Goal: Task Accomplishment & Management: Manage account settings

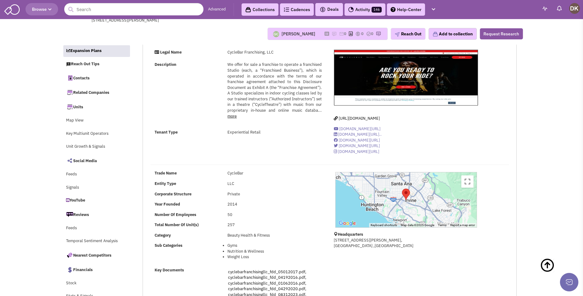
select select
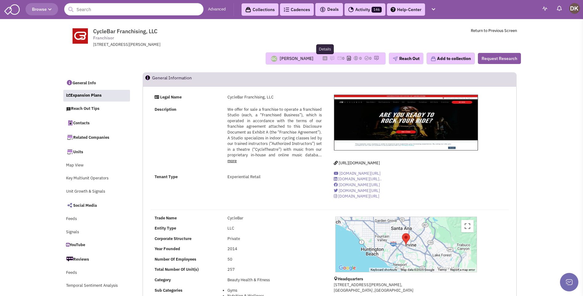
click at [323, 59] on icon at bounding box center [325, 58] width 5 height 3
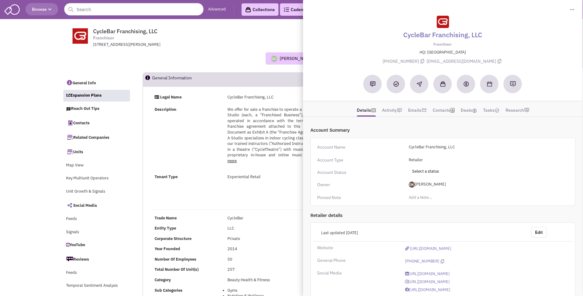
click at [252, 72] on header "General Information" at bounding box center [330, 79] width 374 height 14
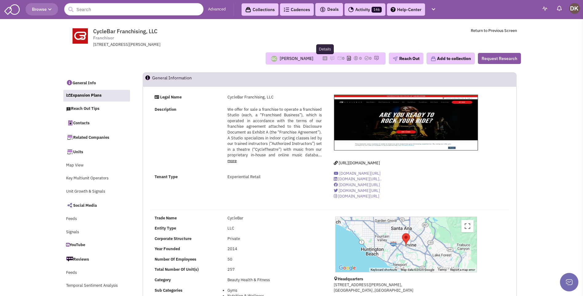
click at [323, 59] on icon at bounding box center [325, 58] width 5 height 3
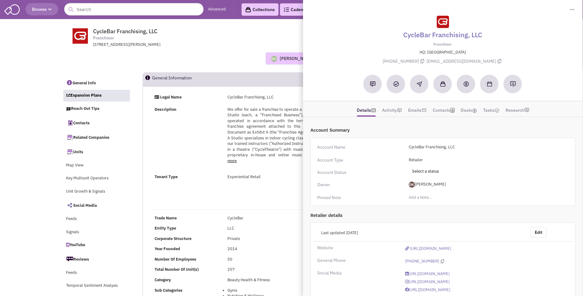
click at [234, 59] on div "Guillaume Chetail No note found! 0 0 0 Reach Out" at bounding box center [291, 58] width 467 height 12
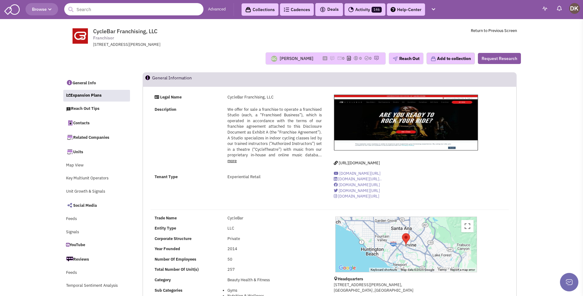
click at [106, 10] on input "text" at bounding box center [133, 9] width 139 height 12
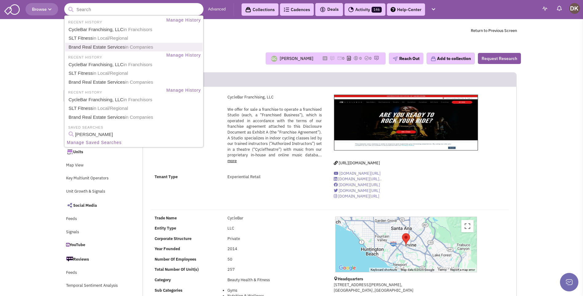
click at [84, 49] on link "Brand Real Estate Services in Companies" at bounding box center [135, 47] width 136 height 8
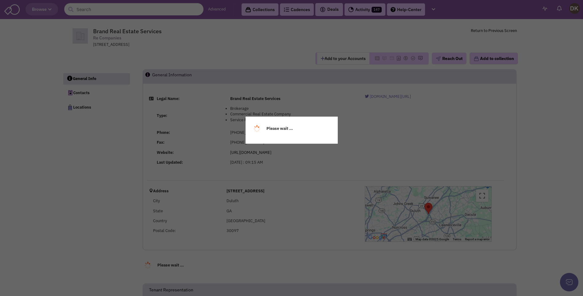
select select
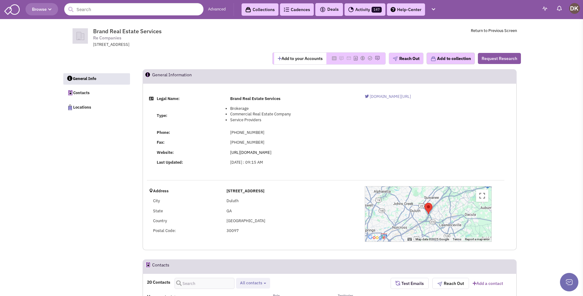
select select
click at [99, 11] on input "text" at bounding box center [133, 9] width 139 height 12
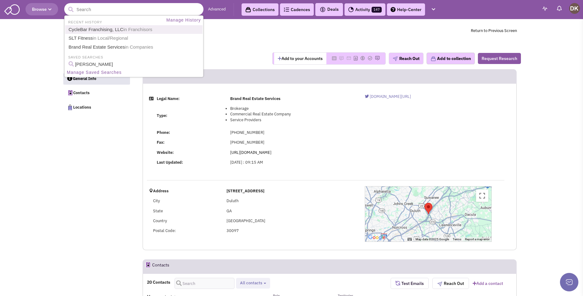
click at [100, 28] on link "CycleBar Franchising, LLC in Franchisors" at bounding box center [135, 30] width 136 height 8
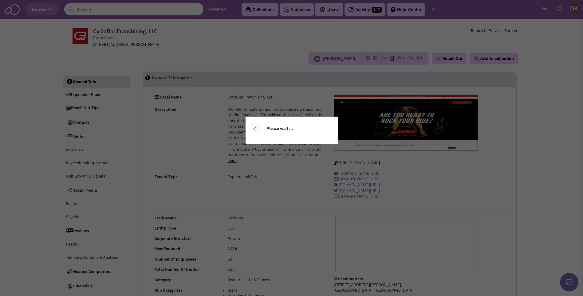
select select
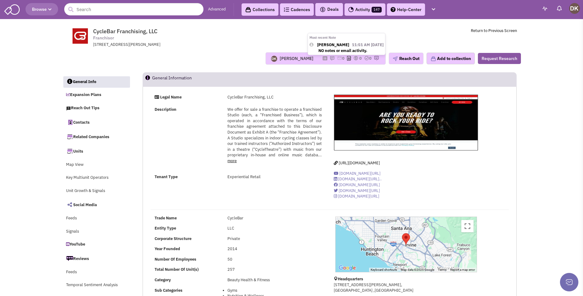
click at [330, 58] on img at bounding box center [332, 58] width 5 height 5
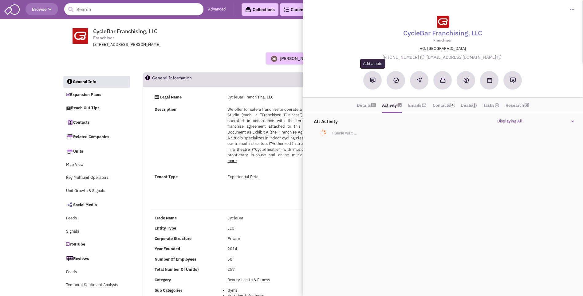
click at [371, 81] on img at bounding box center [373, 80] width 6 height 6
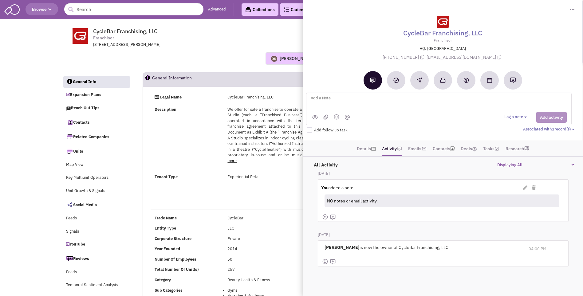
click at [320, 100] on textarea at bounding box center [386, 102] width 152 height 17
type textarea "Email interaction with the XPotential R.E. Reps in WV, MD, FL"
click at [548, 116] on button "Add activity" at bounding box center [551, 117] width 30 height 11
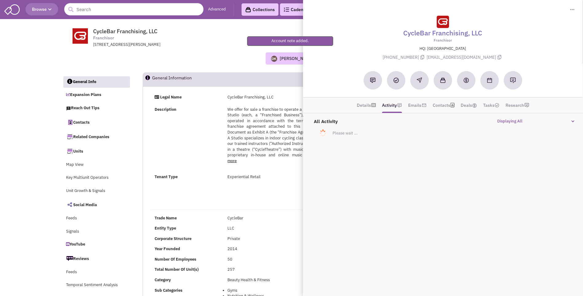
click at [243, 59] on div "Donnie Keller Most recent Note Donnie Keller 11:51 AM on 10/01/2025 NO notes or…" at bounding box center [291, 58] width 467 height 12
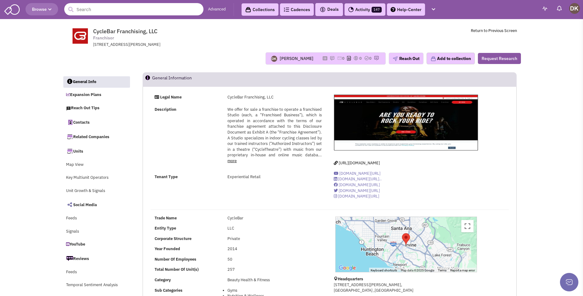
click at [104, 11] on input "text" at bounding box center [133, 9] width 139 height 12
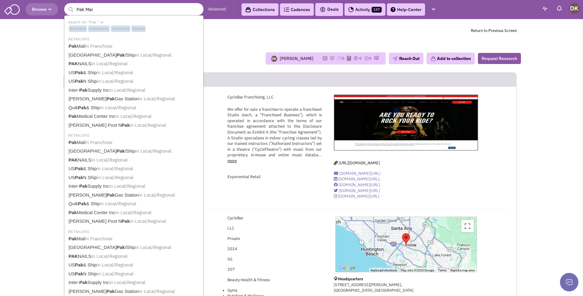
type input "Pak Mail"
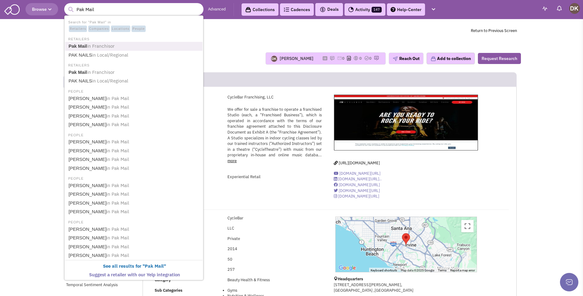
click at [100, 46] on span "in Franchisor" at bounding box center [101, 46] width 28 height 6
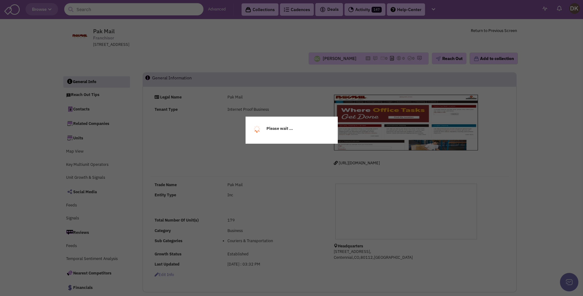
select select
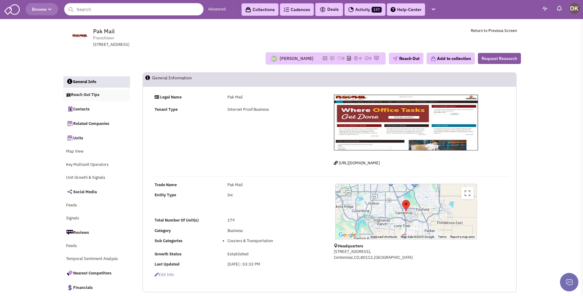
click at [78, 95] on link "Reach Out Tips" at bounding box center [96, 95] width 67 height 12
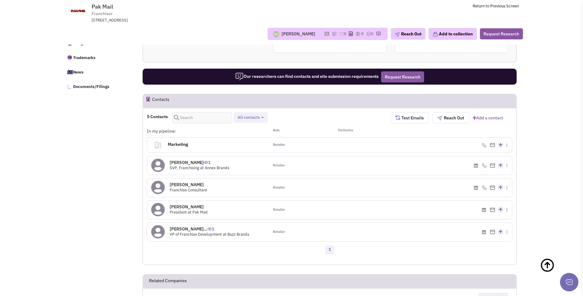
scroll to position [318, 0]
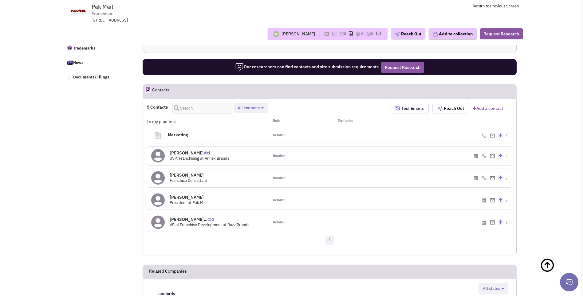
click at [157, 157] on icon at bounding box center [158, 156] width 14 height 14
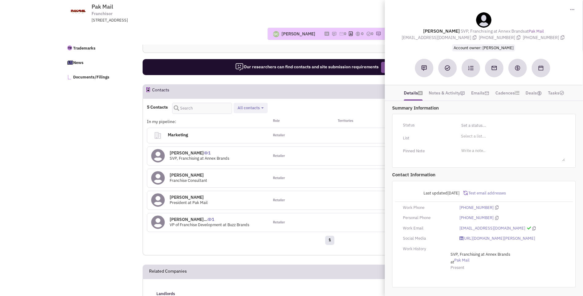
drag, startPoint x: 429, startPoint y: 30, endPoint x: 557, endPoint y: 42, distance: 128.7
click at [557, 42] on div "Ryan Heine SVP, Franchising at Annex Brands at Pak Mail rheine@annexbrands.com …" at bounding box center [484, 31] width 192 height 39
copy div "Ryan Heine SVP, Franchising at Annex Brands at Pak Mail rheine@annexbrands.com …"
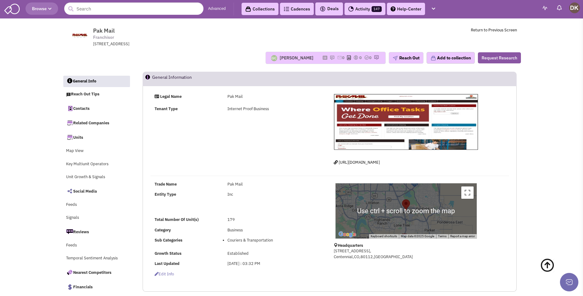
scroll to position [0, 0]
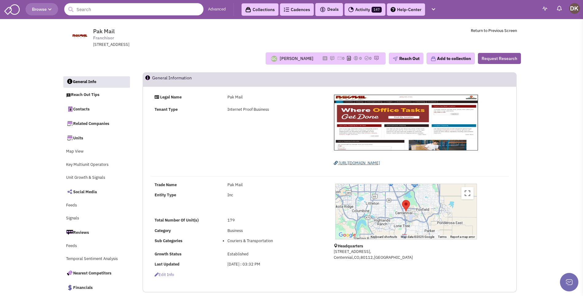
click at [352, 163] on span "https://www.pakmail.com/" at bounding box center [359, 162] width 41 height 5
click at [323, 59] on icon at bounding box center [325, 58] width 5 height 3
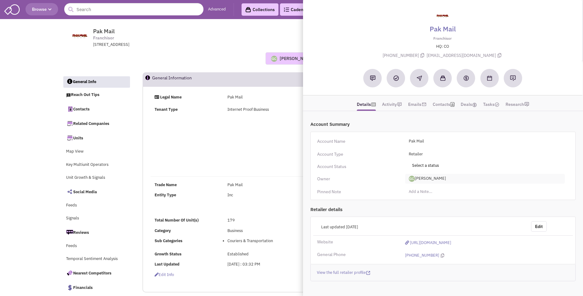
click at [433, 180] on span "[PERSON_NAME]" at bounding box center [485, 179] width 160 height 10
click at [427, 203] on link "[PERSON_NAME]" at bounding box center [429, 204] width 49 height 8
click at [295, 164] on div "Legal Name Pak Mail Tenant Type Internet Proof Business [URL][DOMAIN_NAME]" at bounding box center [330, 132] width 366 height 76
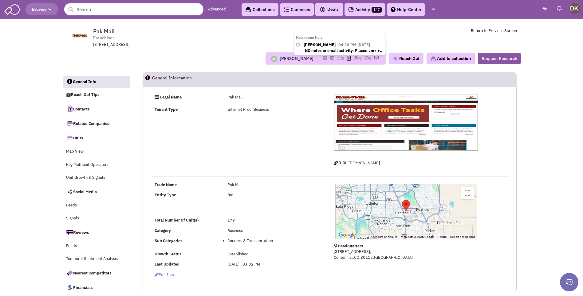
click at [330, 58] on img at bounding box center [332, 58] width 5 height 5
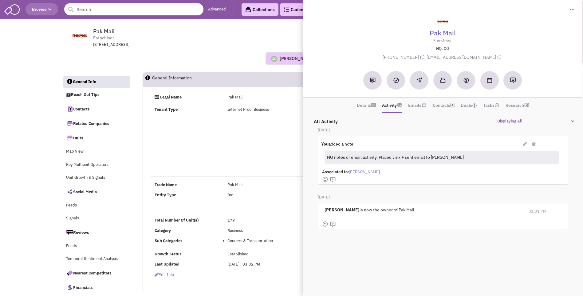
click at [202, 62] on div "Guillaume Chetail Most recent Note Donnie Keller 04:18 PM on 09/15/2025 NO note…" at bounding box center [291, 58] width 467 height 12
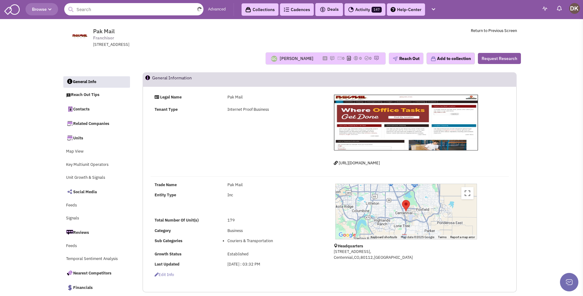
click at [92, 9] on input "text" at bounding box center [133, 9] width 139 height 12
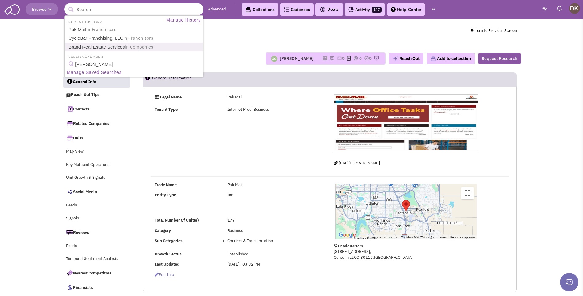
click at [85, 47] on link "Brand Real Estate Services in Companies" at bounding box center [135, 47] width 136 height 8
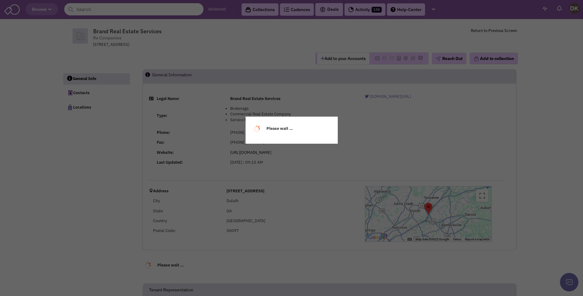
select select
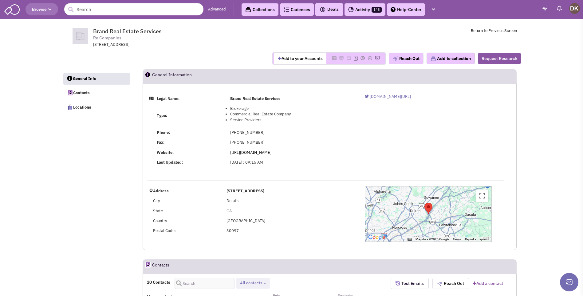
select select
click at [97, 11] on input "text" at bounding box center [133, 9] width 139 height 12
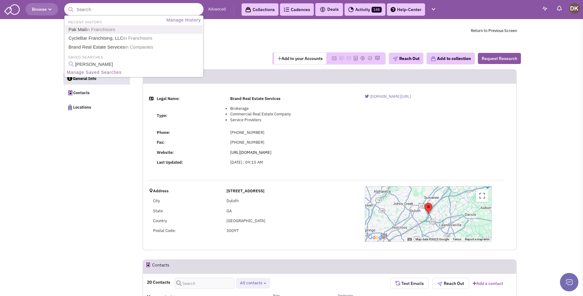
click at [94, 29] on span "in Franchisors" at bounding box center [100, 29] width 29 height 5
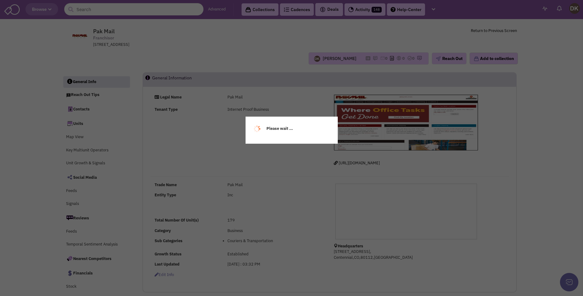
select select
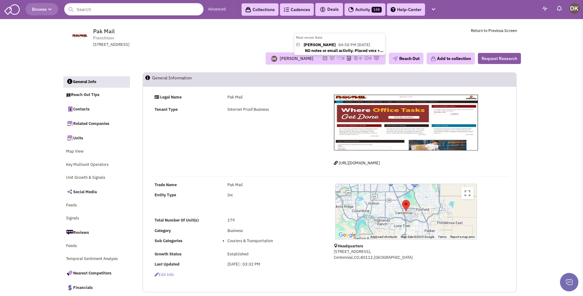
click at [330, 59] on img at bounding box center [332, 58] width 5 height 5
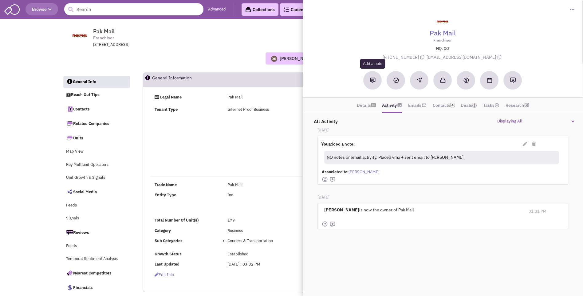
click at [373, 82] on img at bounding box center [373, 80] width 6 height 6
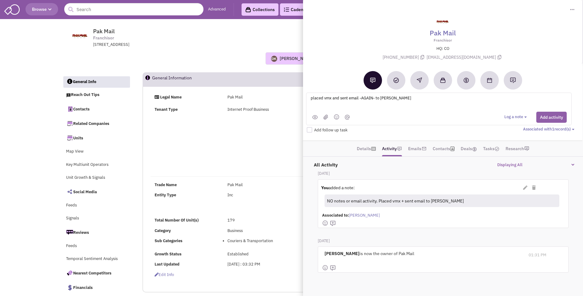
type textarea "placed vmx and sent email -AGAIN- to [PERSON_NAME]"
click at [546, 117] on button "Add activity" at bounding box center [551, 117] width 30 height 11
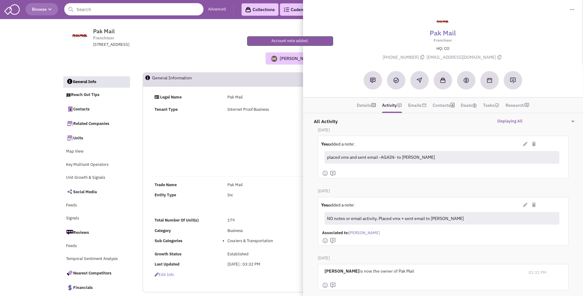
click at [241, 124] on div "Legal Name Pak Mail Tenant Type Internet Proof Business [URL][DOMAIN_NAME]" at bounding box center [330, 132] width 366 height 76
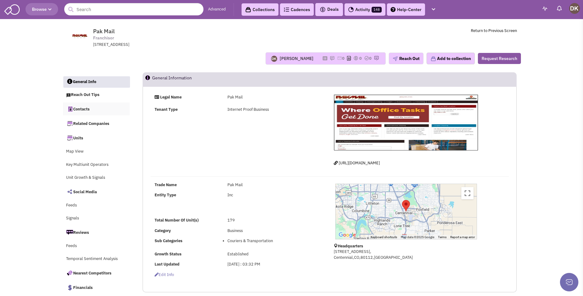
click at [81, 111] on link "Contacts" at bounding box center [96, 108] width 67 height 13
click at [139, 10] on input "text" at bounding box center [133, 9] width 139 height 12
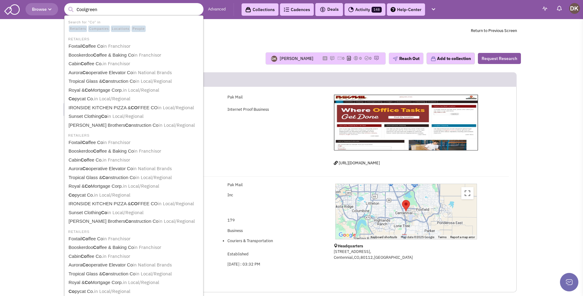
type input "Coolgreens"
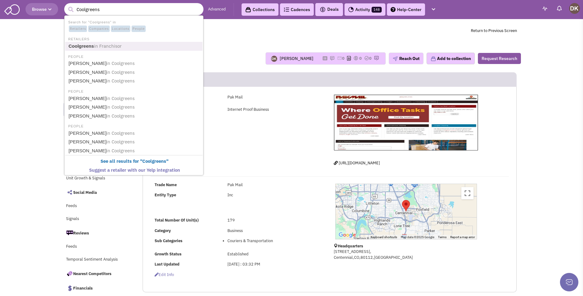
click at [113, 45] on span "in Franchisor" at bounding box center [108, 46] width 28 height 6
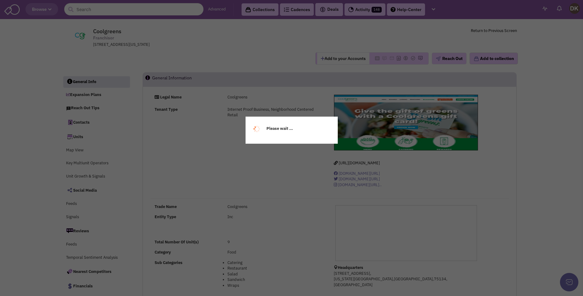
select select
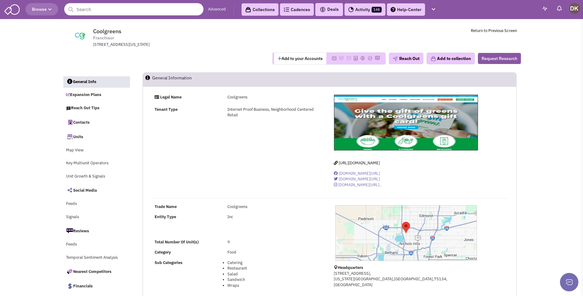
select select
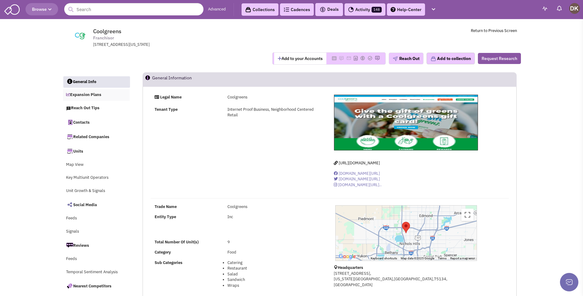
click at [81, 96] on link "Expansion Plans" at bounding box center [96, 95] width 67 height 12
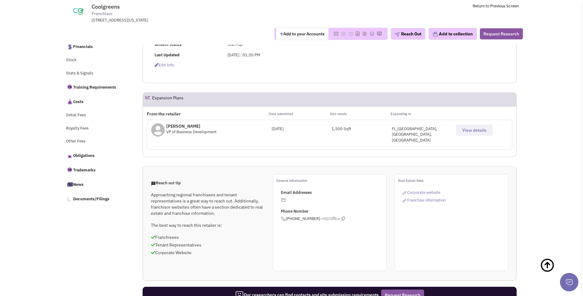
scroll to position [218, 0]
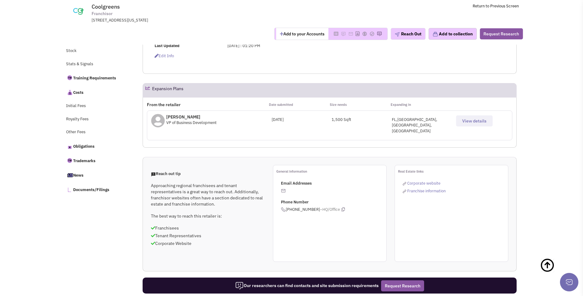
click at [471, 120] on span "View details" at bounding box center [474, 121] width 24 height 6
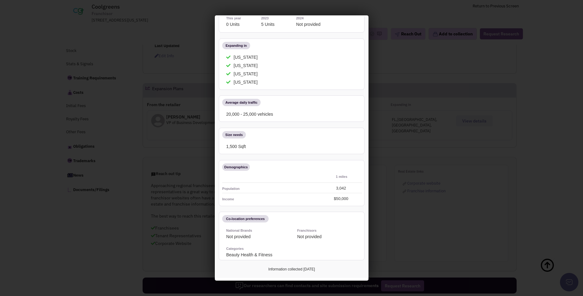
scroll to position [0, 0]
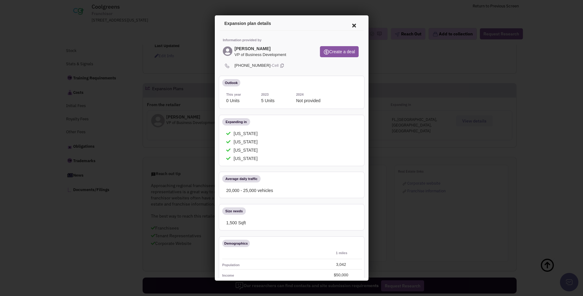
click at [350, 26] on icon at bounding box center [352, 24] width 13 height 15
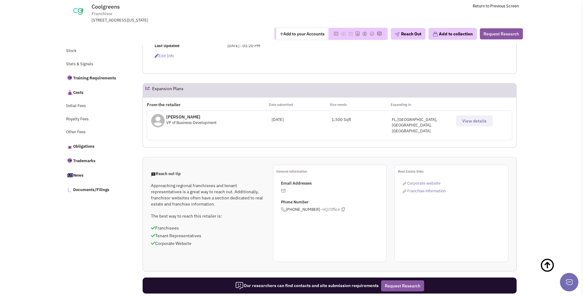
click at [336, 62] on div "Request Pending Edit Info" at bounding box center [330, 58] width 366 height 10
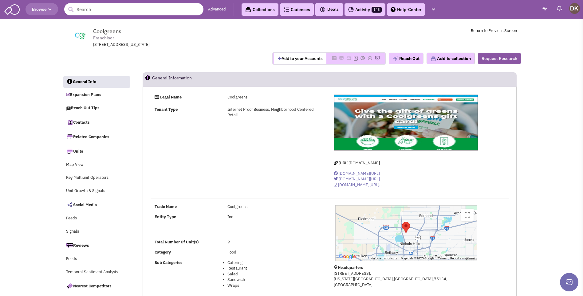
click at [95, 12] on input "text" at bounding box center [133, 9] width 139 height 12
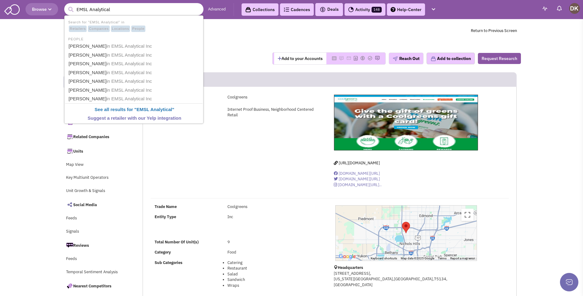
type input "EMSL Analytical"
click at [66, 5] on button "submit" at bounding box center [70, 9] width 9 height 9
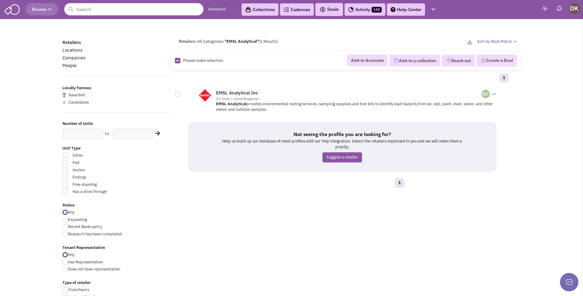
click at [232, 97] on div "41 Units • Local/Regional" at bounding box center [349, 98] width 266 height 5
click at [232, 93] on link "EMSL Analytical Inc" at bounding box center [237, 93] width 42 height 6
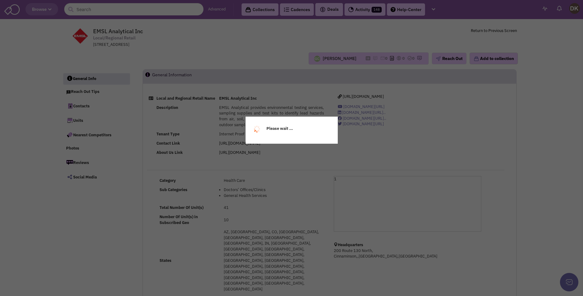
select select
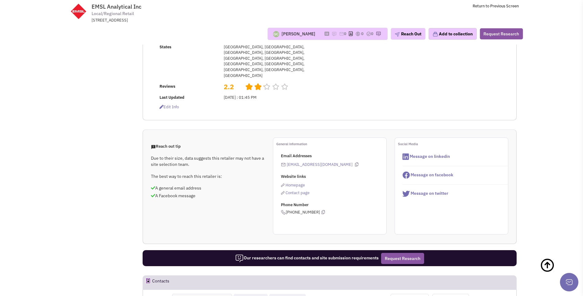
scroll to position [61, 0]
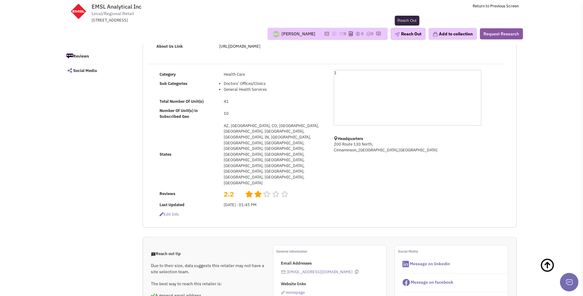
click at [405, 35] on button "Reach Out" at bounding box center [408, 34] width 35 height 12
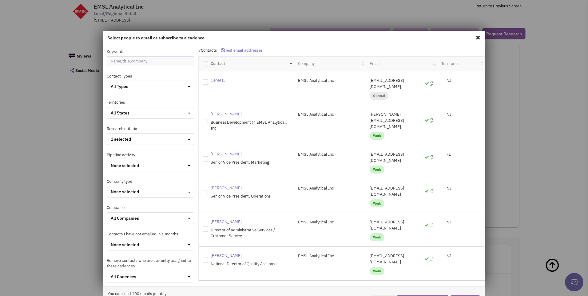
click at [474, 37] on span at bounding box center [478, 38] width 8 height 10
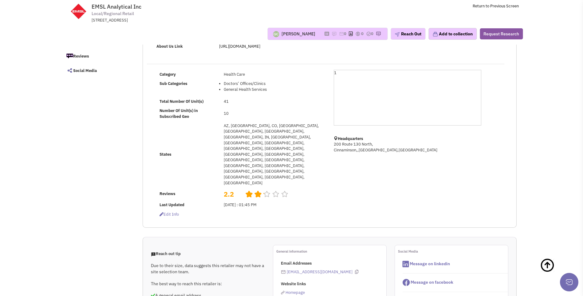
scroll to position [0, 0]
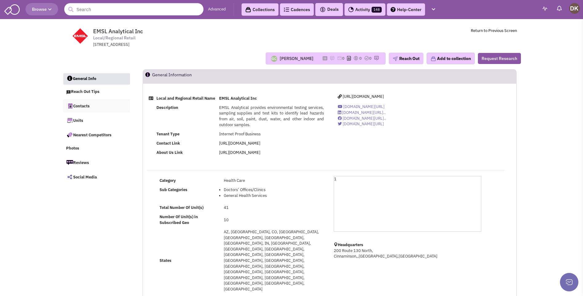
click at [84, 105] on link "Contacts" at bounding box center [96, 105] width 67 height 13
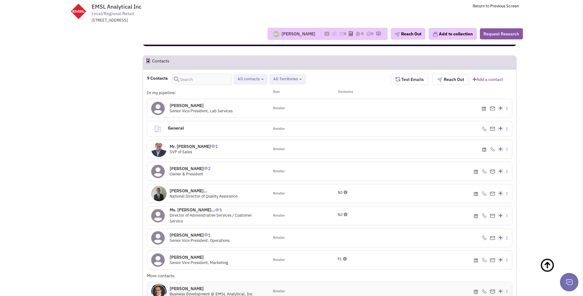
scroll to position [435, 0]
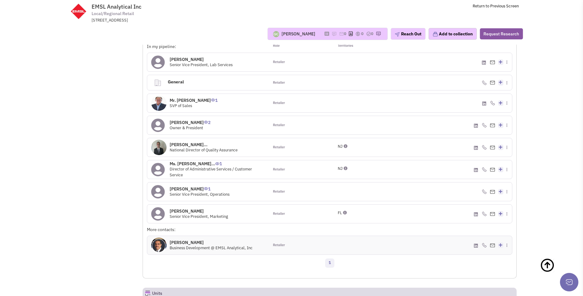
click at [159, 237] on img at bounding box center [158, 244] width 15 height 15
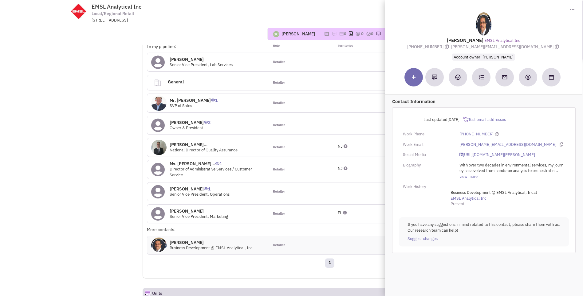
drag, startPoint x: 453, startPoint y: 39, endPoint x: 535, endPoint y: 47, distance: 82.2
click at [535, 47] on div "Jim Flores EMSL Analytical Inc (510) 363-5367 jim@emsl.com Account owner: Guill…" at bounding box center [484, 36] width 192 height 48
copy div "Jim Flores EMSL Analytical Inc (510) 363-5367 jim@emsl.com Account owner: Guill…"
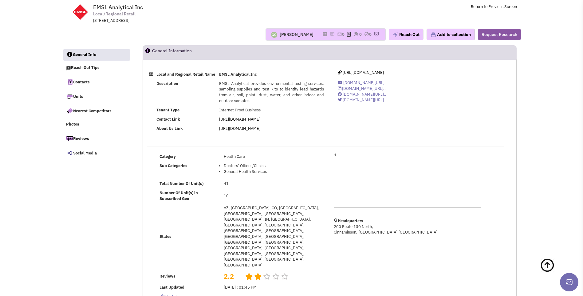
scroll to position [0, 0]
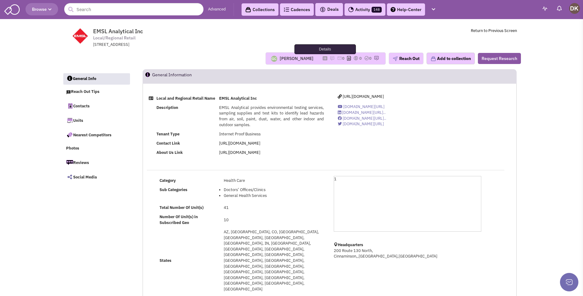
click at [323, 59] on icon at bounding box center [325, 58] width 5 height 3
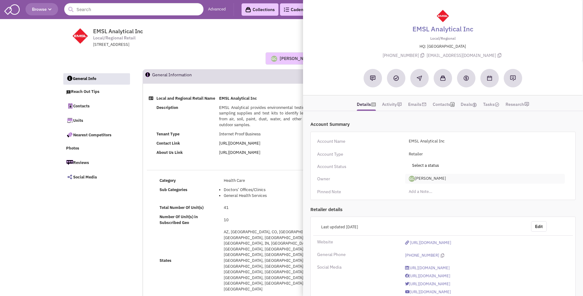
click at [432, 177] on span "[PERSON_NAME]" at bounding box center [485, 179] width 160 height 10
click at [425, 203] on link "[PERSON_NAME]" at bounding box center [429, 204] width 49 height 8
click at [242, 54] on div "Guillaume Chetail No note found! 0 0 0 Reach Out" at bounding box center [291, 58] width 467 height 12
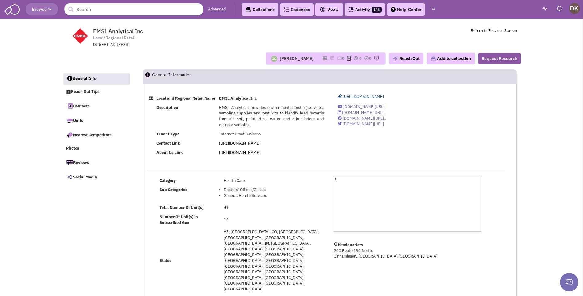
click at [363, 95] on span "https://www.emsl.com/" at bounding box center [363, 96] width 41 height 5
click at [323, 60] on icon at bounding box center [325, 58] width 5 height 3
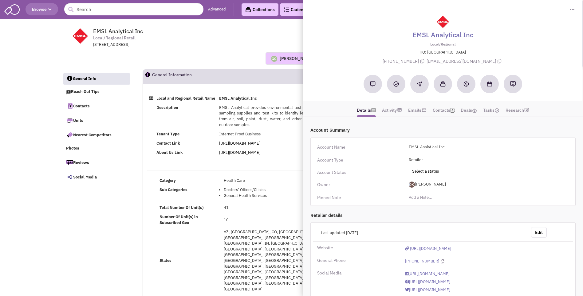
click at [204, 62] on div "Guillaume Chetail No note found! 0 0 0 Reach Out" at bounding box center [291, 58] width 467 height 12
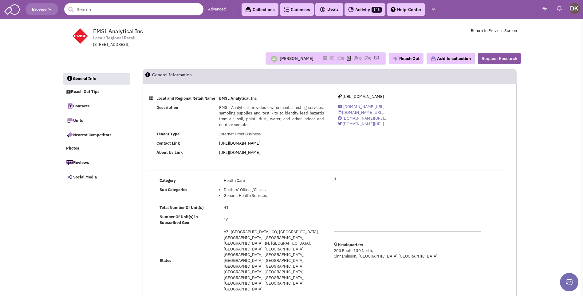
click at [101, 11] on input "text" at bounding box center [133, 9] width 139 height 12
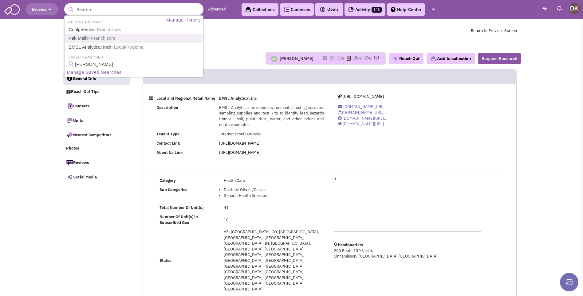
click at [90, 39] on span "in Franchisors" at bounding box center [100, 37] width 29 height 5
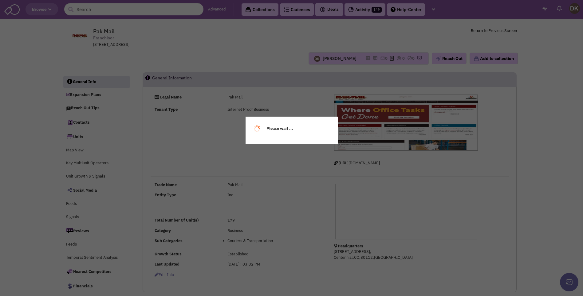
select select
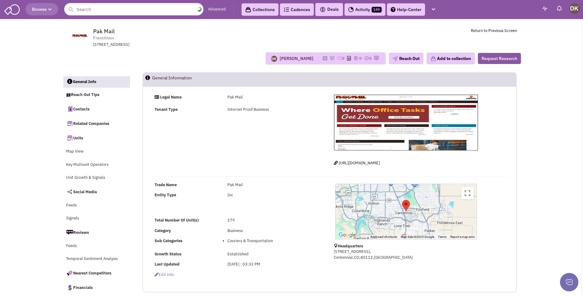
click at [101, 10] on input "text" at bounding box center [133, 9] width 139 height 12
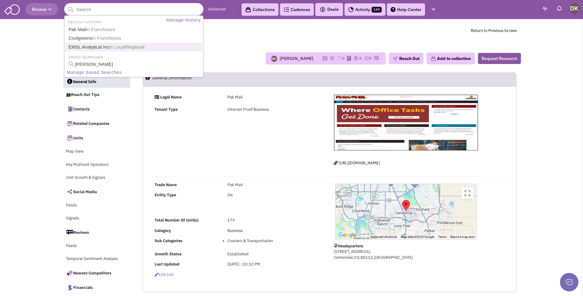
click at [93, 48] on link "EMSL Analytical Inc in Local/Regional" at bounding box center [135, 47] width 136 height 8
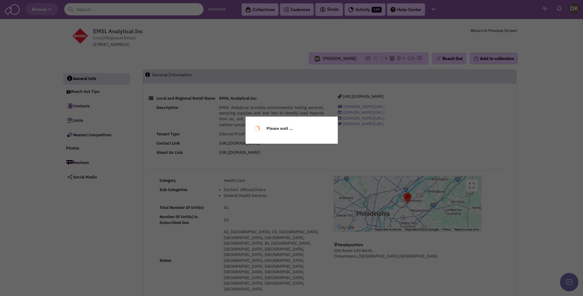
select select
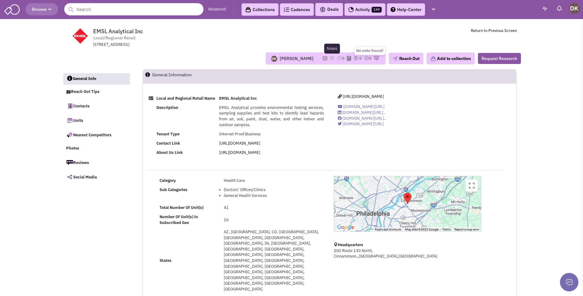
click at [330, 59] on img at bounding box center [332, 58] width 5 height 5
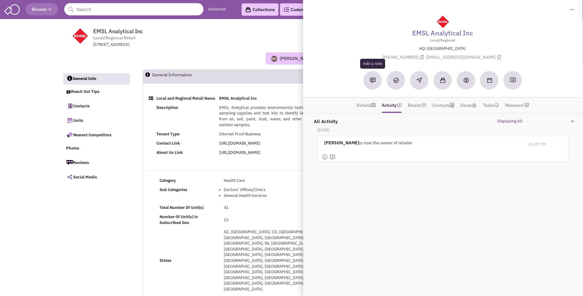
click at [372, 80] on img at bounding box center [373, 80] width 6 height 6
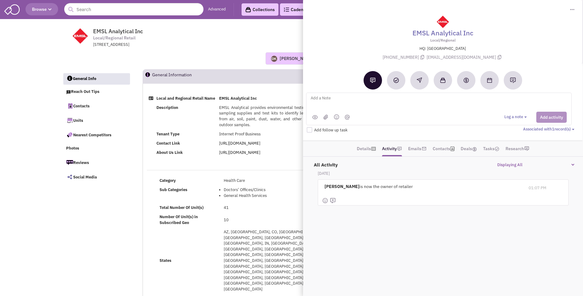
click at [325, 99] on textarea at bounding box center [386, 102] width 152 height 17
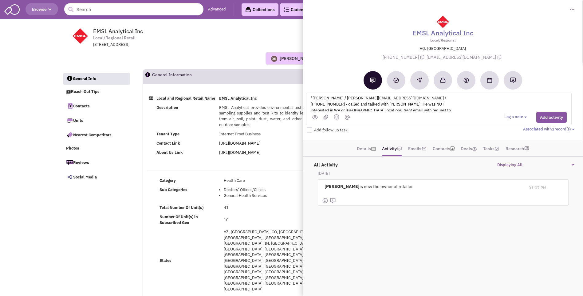
scroll to position [2, 0]
type textarea "*Jim Flores / jim@emsl.com / 510-363-5367 - called and talked with Jim. He was …"
click at [555, 116] on button "Add activity" at bounding box center [551, 117] width 30 height 11
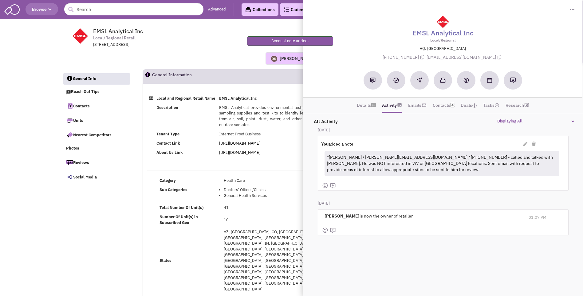
click at [231, 48] on div "Donnie Keller No note found! 0 0 0 Reach Out Add to collection" at bounding box center [291, 59] width 467 height 22
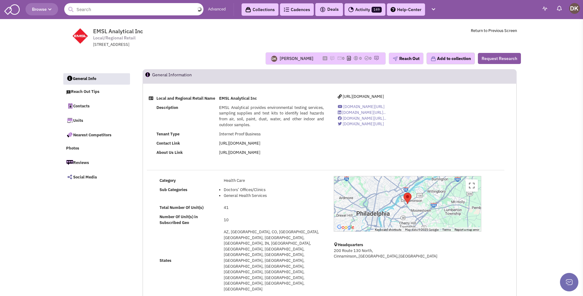
click at [84, 11] on input "text" at bounding box center [133, 9] width 139 height 12
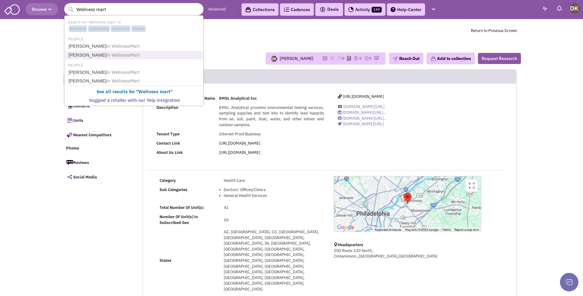
type input "WellnessMart"
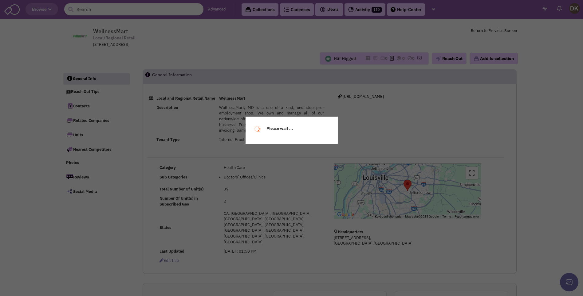
select select
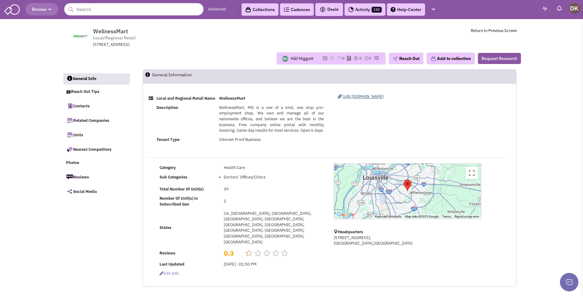
click at [353, 97] on span "http://wellnessmart.com" at bounding box center [363, 96] width 41 height 5
click at [323, 58] on icon at bounding box center [325, 58] width 5 height 3
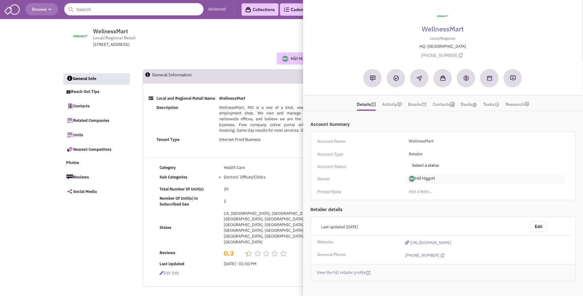
click at [427, 179] on span "Hâf Higgott" at bounding box center [485, 179] width 160 height 10
click at [422, 204] on link "[PERSON_NAME]" at bounding box center [429, 204] width 49 height 8
click at [374, 81] on img at bounding box center [373, 78] width 6 height 6
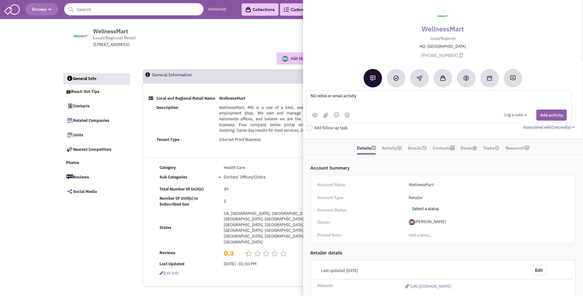
type textarea "NO notes or email activity"
click at [551, 117] on button "Add activity" at bounding box center [551, 114] width 30 height 11
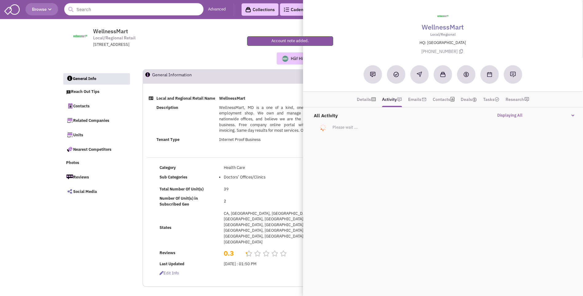
click at [224, 48] on div "Hâf Higgott No note found! 0 0 0 Reach Out Add to collection" at bounding box center [291, 59] width 467 height 22
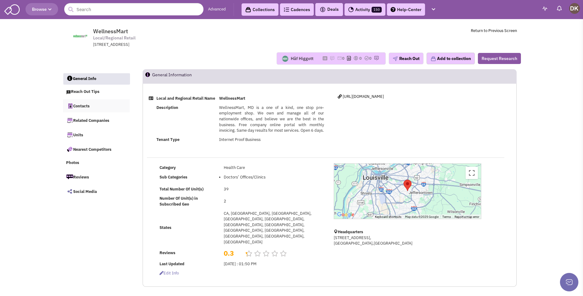
click at [82, 107] on link "Contacts" at bounding box center [96, 105] width 67 height 13
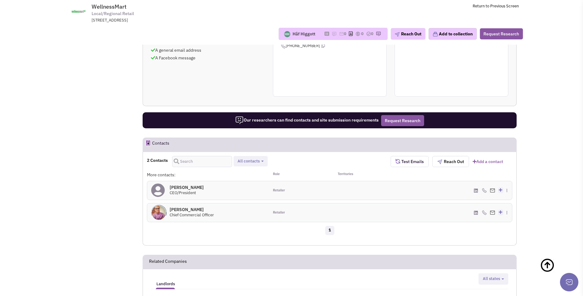
scroll to position [258, 0]
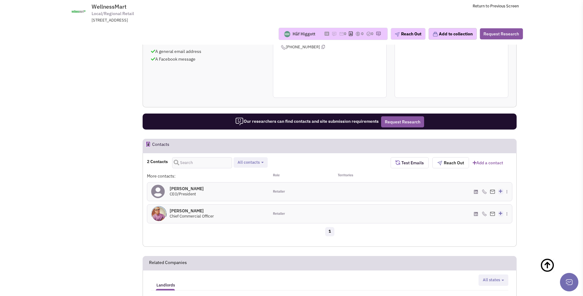
click at [160, 184] on icon at bounding box center [158, 191] width 14 height 14
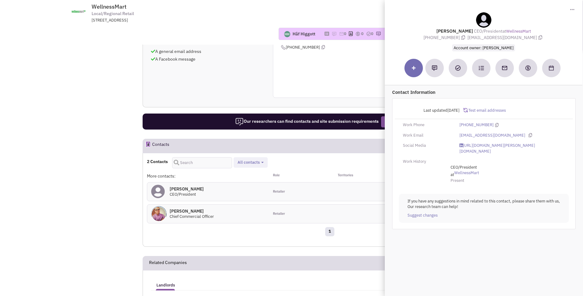
drag, startPoint x: 433, startPoint y: 30, endPoint x: 553, endPoint y: 42, distance: 120.9
click at [553, 42] on div "Richard McCauley CEO/President at WellnessMart (310) 985-4042 richardmccauley@w…" at bounding box center [484, 31] width 192 height 39
copy div "Richard McCauley CEO/President at WellnessMart (310) 985-4042 richardmccauley@w…"
click at [313, 71] on div "General information Website links Homepage Phone Number (502) 631-9554" at bounding box center [330, 49] width 114 height 97
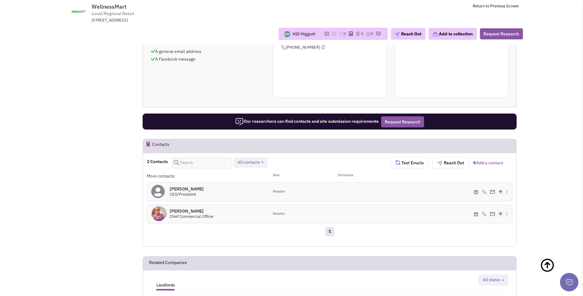
click at [160, 206] on img at bounding box center [158, 213] width 15 height 15
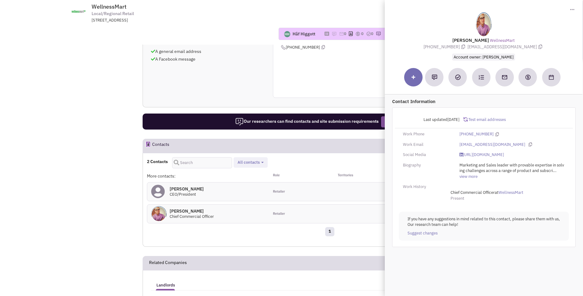
drag, startPoint x: 462, startPoint y: 38, endPoint x: 544, endPoint y: 52, distance: 83.2
click at [544, 52] on div "Ira Bahr WellnessMart (516) 743-6992 ira@wellnessmart.com Account owner: Donnie…" at bounding box center [484, 36] width 192 height 48
copy div "Ira Bahr WellnessMart (516) 743-6992 ira@wellnessmart.com Account owner: Donnie…"
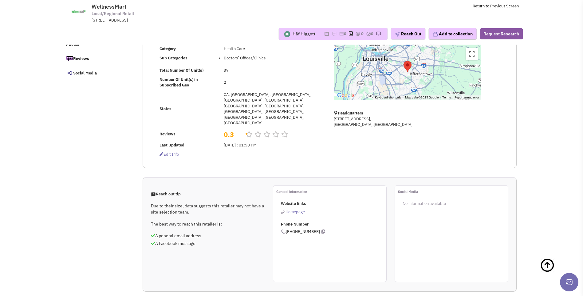
scroll to position [12, 0]
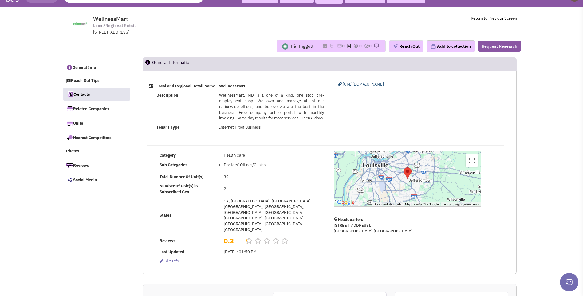
click at [361, 85] on span "http://wellnessmart.com" at bounding box center [363, 83] width 41 height 5
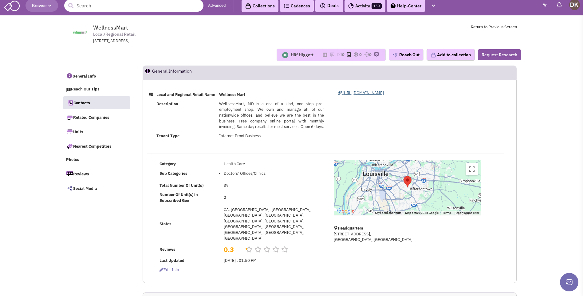
scroll to position [0, 0]
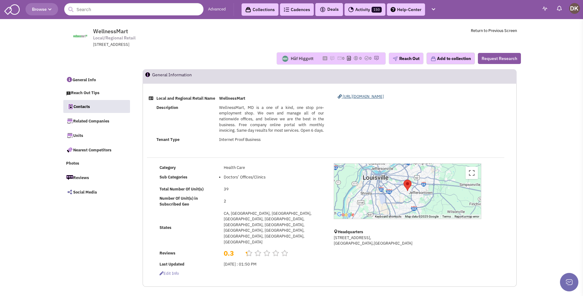
click at [360, 97] on span "http://wellnessmart.com" at bounding box center [363, 96] width 41 height 5
click at [86, 12] on input "text" at bounding box center [133, 9] width 139 height 12
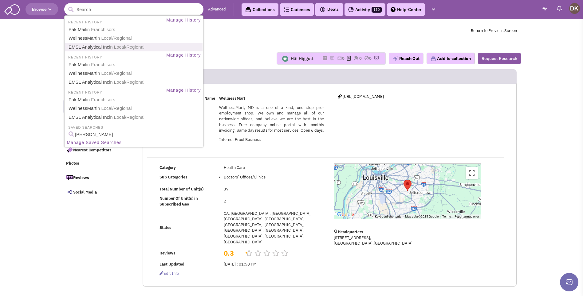
click at [93, 48] on link "EMSL Analytical Inc in Local/Regional" at bounding box center [135, 47] width 136 height 8
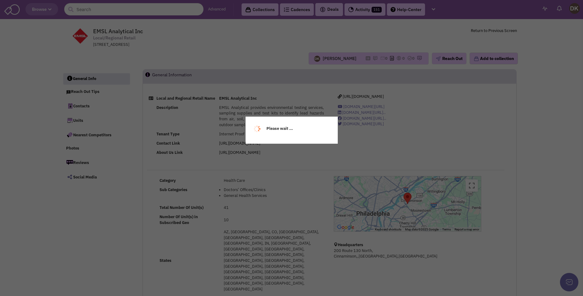
select select
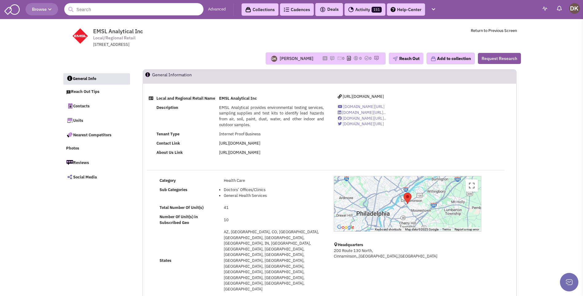
click at [107, 10] on input "text" at bounding box center [133, 9] width 139 height 12
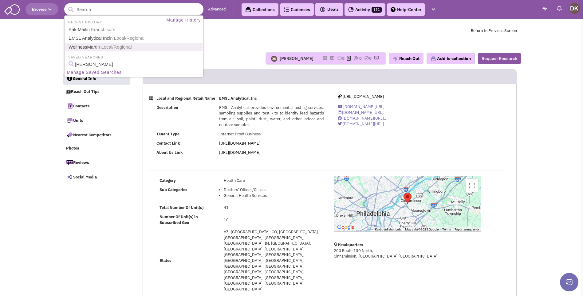
click at [102, 49] on span "in Local/Regional" at bounding box center [114, 46] width 35 height 5
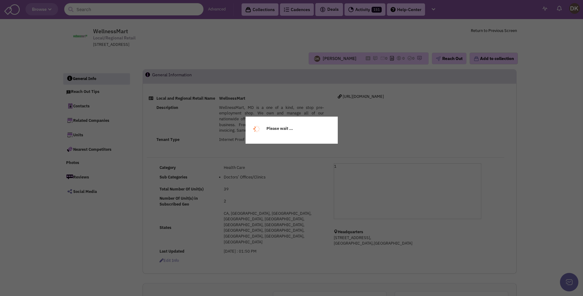
select select
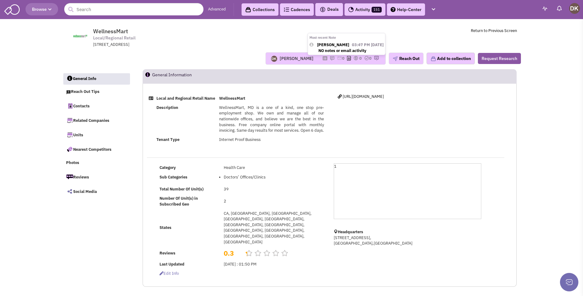
click at [330, 59] on img at bounding box center [332, 58] width 5 height 5
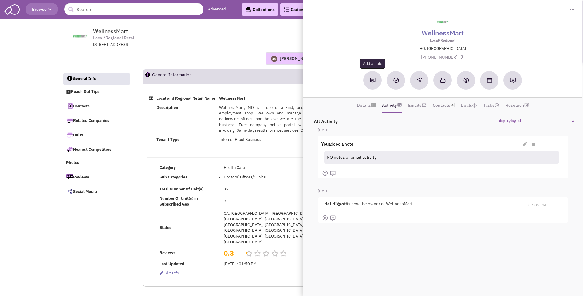
click at [373, 84] on button at bounding box center [373, 80] width 18 height 18
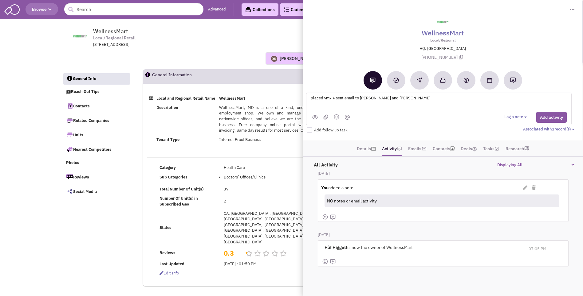
type textarea "placed vmx + sent email to [PERSON_NAME] and [PERSON_NAME]"
click at [547, 121] on button "Add activity" at bounding box center [551, 117] width 30 height 11
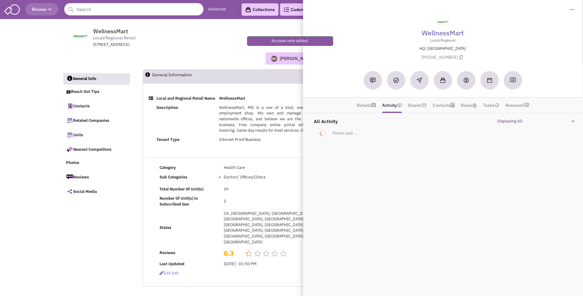
click at [223, 65] on div "[PERSON_NAME] Most recent Note [PERSON_NAME] 03:47 PM [DATE] NO notes or email …" at bounding box center [291, 59] width 467 height 22
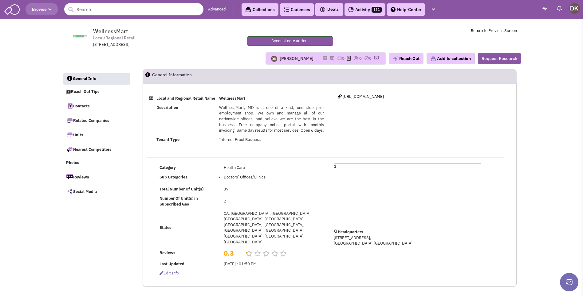
drag, startPoint x: 116, startPoint y: 5, endPoint x: 116, endPoint y: 13, distance: 7.7
click at [116, 8] on input "text" at bounding box center [133, 9] width 139 height 12
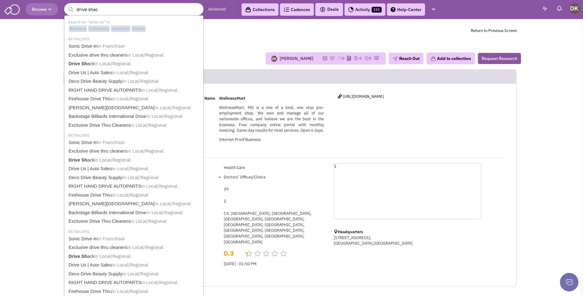
type input "drive shack"
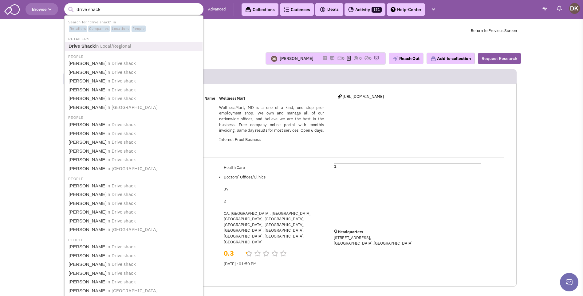
click at [95, 46] on span "in Local/Regional" at bounding box center [113, 46] width 36 height 6
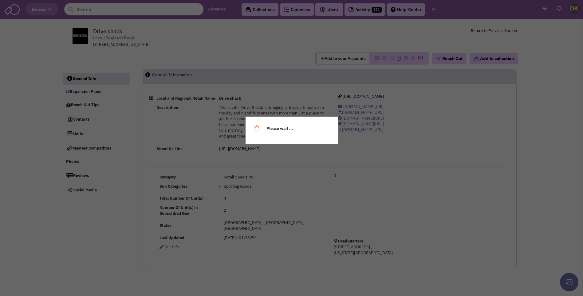
select select
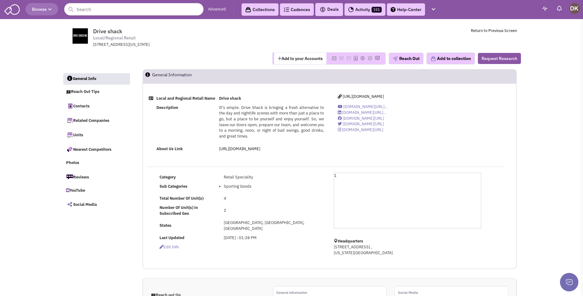
click at [294, 60] on button "Add to your Accounts" at bounding box center [300, 59] width 52 height 12
click at [351, 96] on span "https://www.driveshack.com/" at bounding box center [363, 96] width 41 height 5
click at [84, 107] on link "Contacts" at bounding box center [96, 105] width 67 height 13
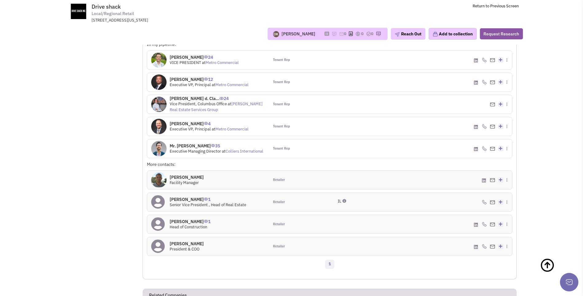
scroll to position [385, 0]
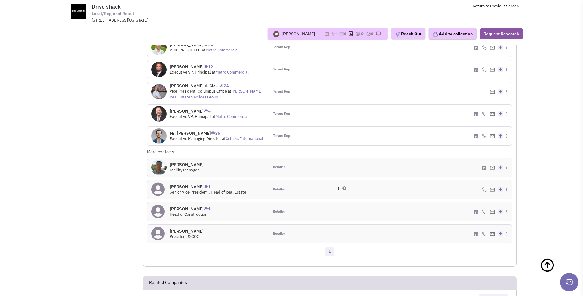
click at [160, 196] on icon at bounding box center [158, 189] width 14 height 14
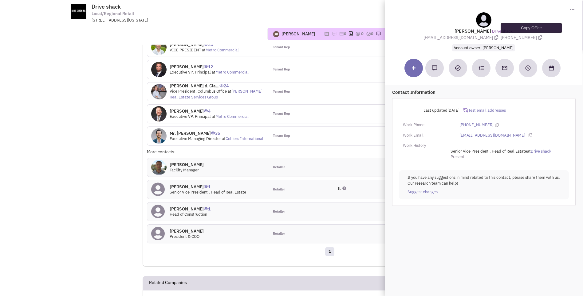
drag, startPoint x: 459, startPoint y: 29, endPoint x: 531, endPoint y: 36, distance: 71.6
click at [531, 36] on div "Paul Ballam Drive shack pballam@americangolf.com (703) 772-3593 Account owner: …" at bounding box center [484, 31] width 192 height 39
copy div "Paul Ballam Drive shack pballam@americangolf.com (703) 772-3593"
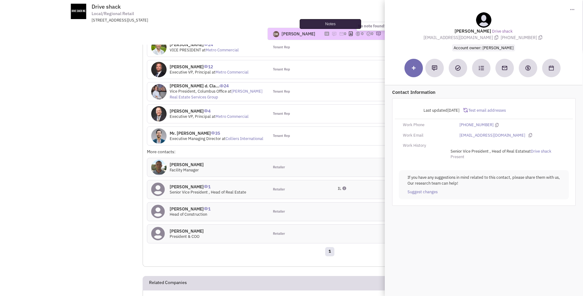
click at [332, 34] on img at bounding box center [334, 33] width 5 height 5
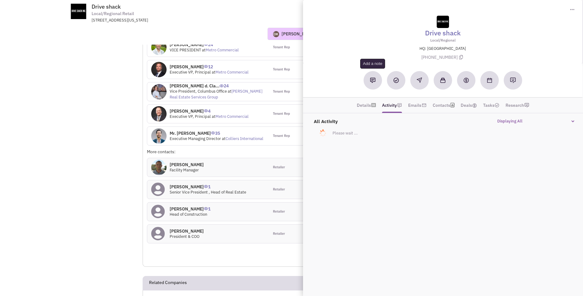
click at [372, 82] on img at bounding box center [373, 80] width 6 height 6
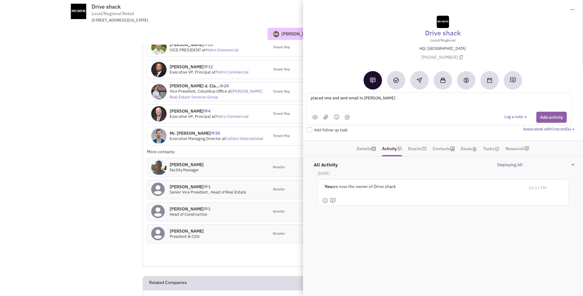
type textarea "placed vmx and sent email to Paul Ballam"
click at [555, 118] on button "Add activity" at bounding box center [551, 117] width 30 height 11
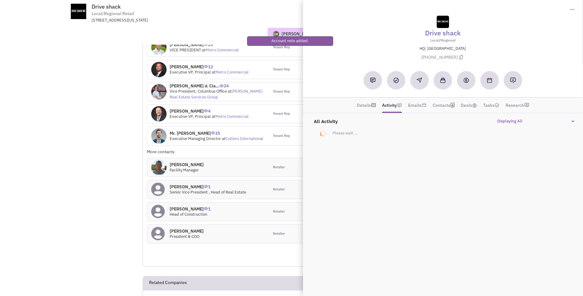
click at [222, 20] on div "218 W 18th St, , New York, NY, 10011" at bounding box center [172, 21] width 160 height 6
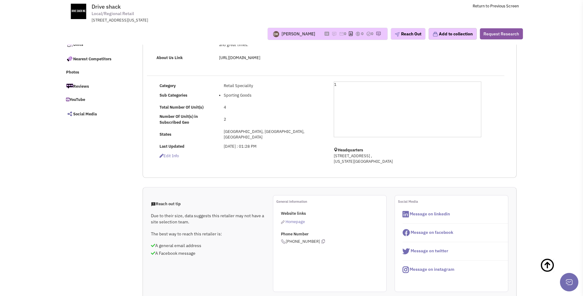
scroll to position [0, 0]
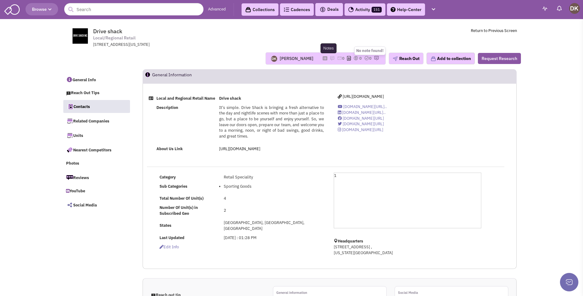
click at [330, 57] on img at bounding box center [332, 58] width 5 height 5
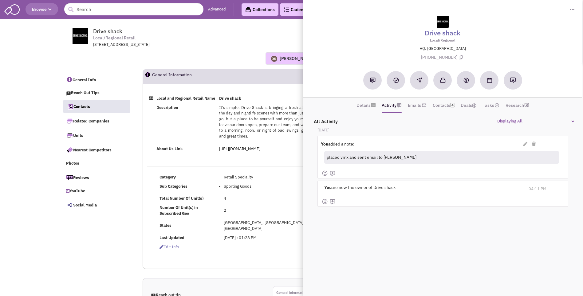
click at [220, 57] on div "Donnie Keller No note found! 0 0 0 Reach Out Add to collection" at bounding box center [291, 58] width 467 height 12
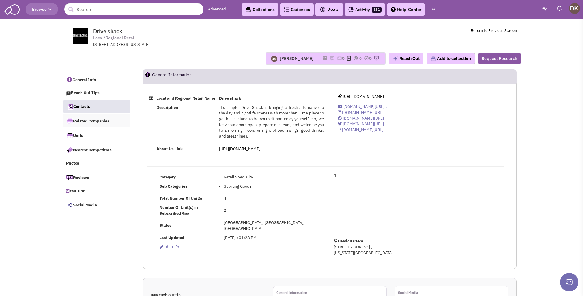
click at [94, 121] on link "Related Companies" at bounding box center [96, 120] width 67 height 13
click at [95, 149] on link "Nearest Competitors" at bounding box center [96, 149] width 67 height 13
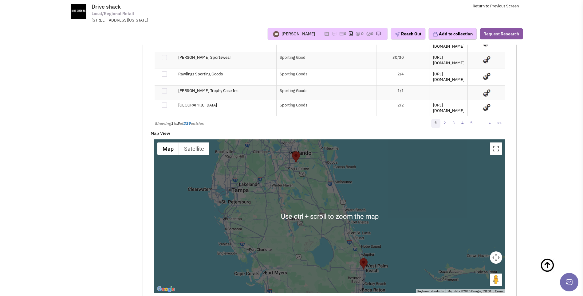
scroll to position [1080, 0]
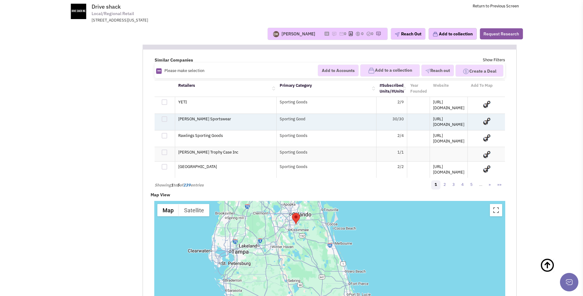
click at [193, 117] on td "Simon’s Sportswear" at bounding box center [225, 121] width 101 height 17
click at [192, 116] on link "Simon’s Sportswear" at bounding box center [204, 118] width 53 height 5
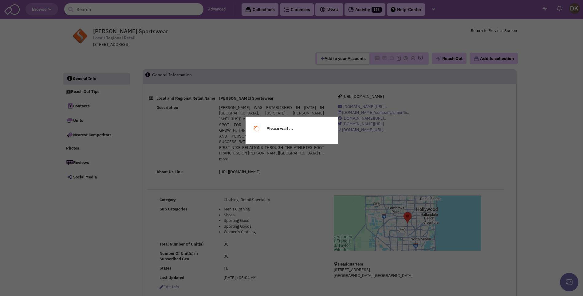
select select
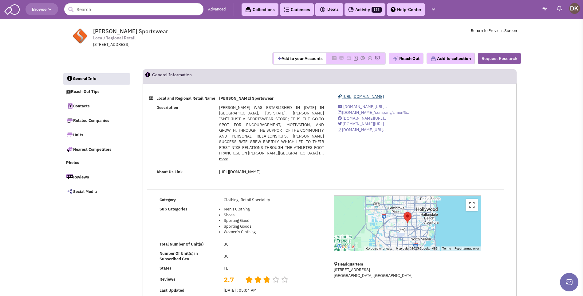
click at [365, 96] on span "[URL][DOMAIN_NAME]" at bounding box center [363, 96] width 41 height 5
click at [85, 109] on link "Contacts" at bounding box center [96, 105] width 67 height 13
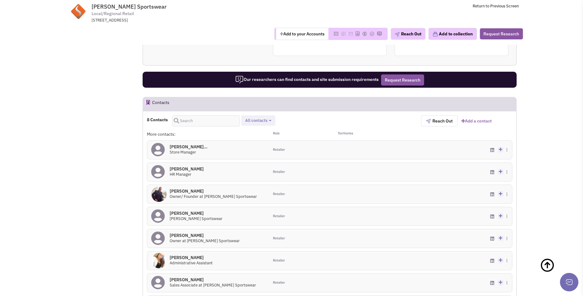
scroll to position [325, 0]
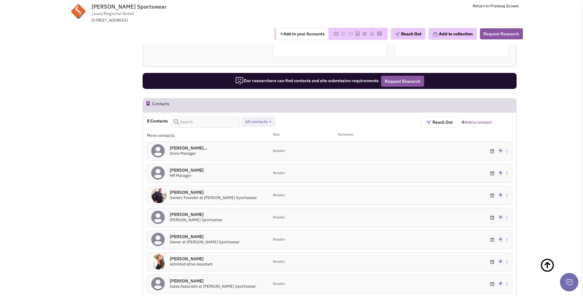
click at [164, 192] on img at bounding box center [158, 195] width 15 height 15
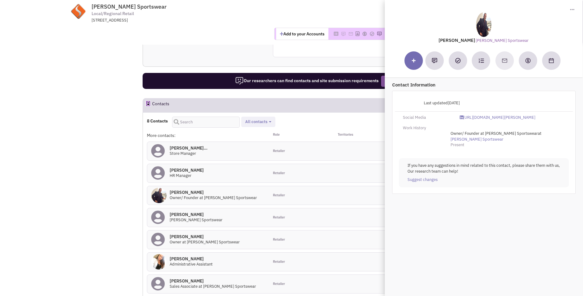
click at [242, 215] on div "Mr. Alon Nelson 0 VP Simon's Sportswear" at bounding box center [208, 217] width 122 height 18
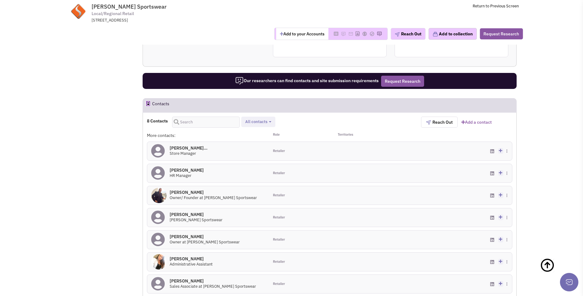
click at [293, 37] on button "Add to your Accounts" at bounding box center [302, 34] width 52 height 12
click at [332, 33] on img at bounding box center [334, 33] width 5 height 5
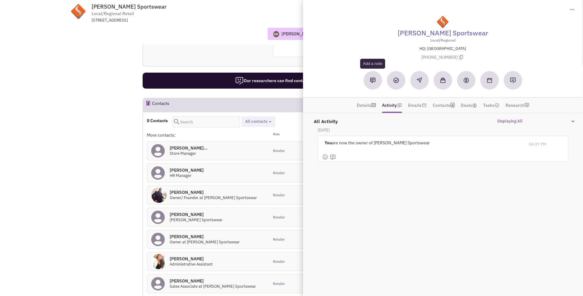
click at [371, 81] on img at bounding box center [373, 80] width 6 height 6
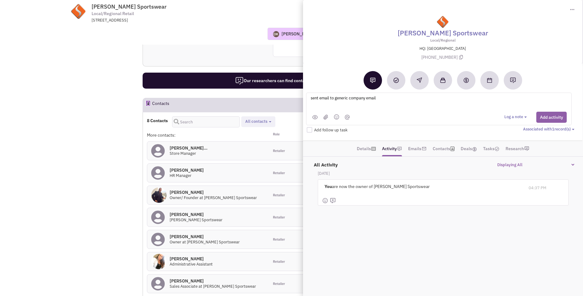
type textarea "sent email to generic company email"
click at [543, 117] on button "Add activity" at bounding box center [551, 117] width 30 height 11
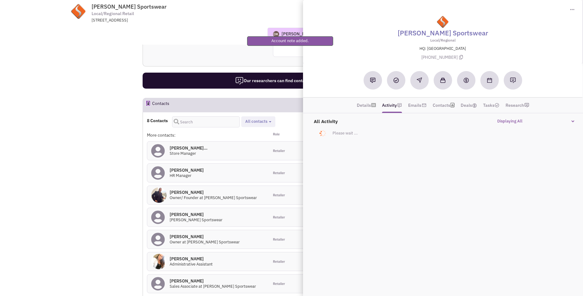
click at [177, 49] on div "Reach out tip Due to their size, data suggests this retailer may not have a sit…" at bounding box center [329, 8] width 373 height 97
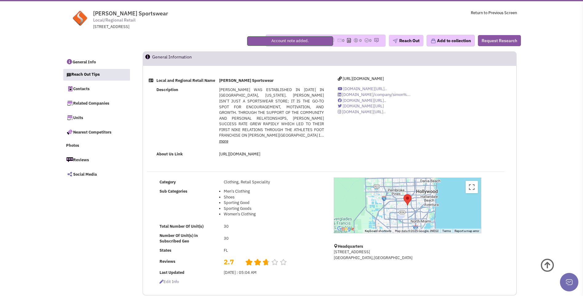
scroll to position [0, 0]
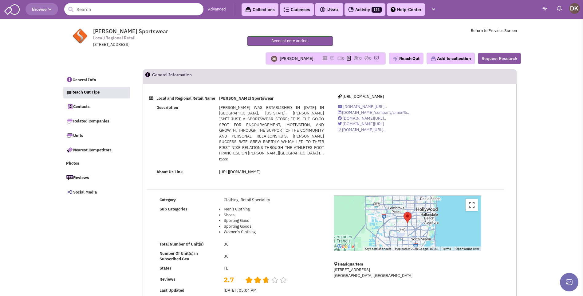
click at [136, 12] on input "text" at bounding box center [133, 9] width 139 height 12
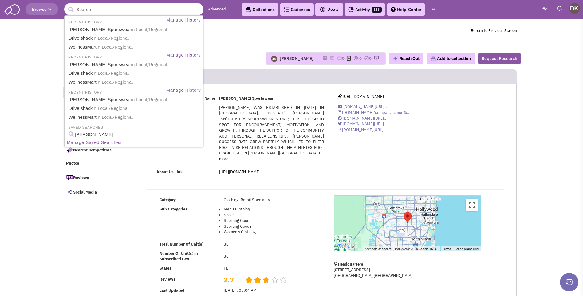
click at [222, 59] on div "Donnie Keller No note found! 0 0 0 Reach Out Add to collection" at bounding box center [291, 58] width 467 height 12
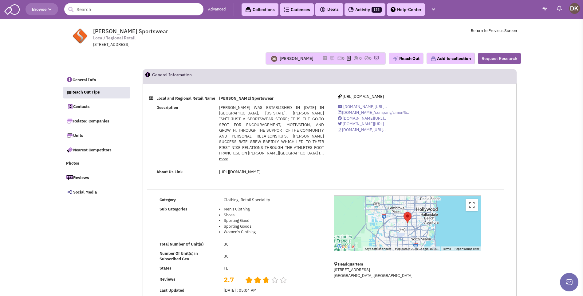
click at [169, 11] on input "text" at bounding box center [133, 9] width 139 height 12
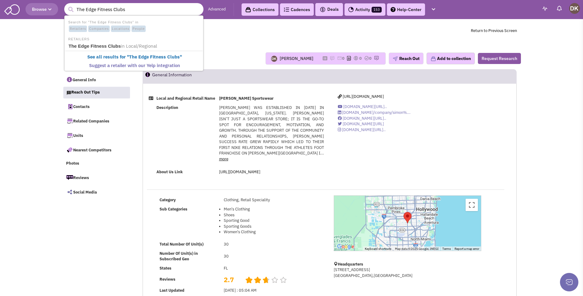
type input "The Edge Fitness Clubs"
click at [66, 5] on button "submit" at bounding box center [70, 9] width 9 height 9
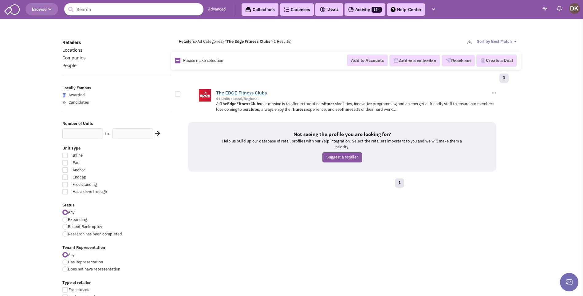
click at [244, 94] on link "The EDGE Fitness Clubs" at bounding box center [241, 93] width 51 height 6
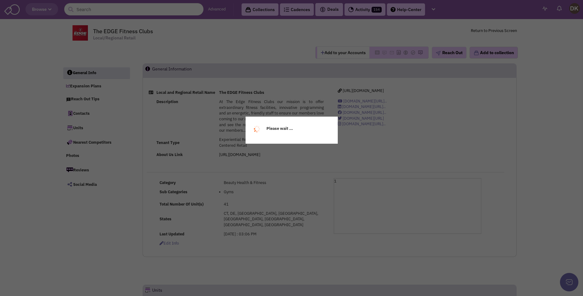
select select
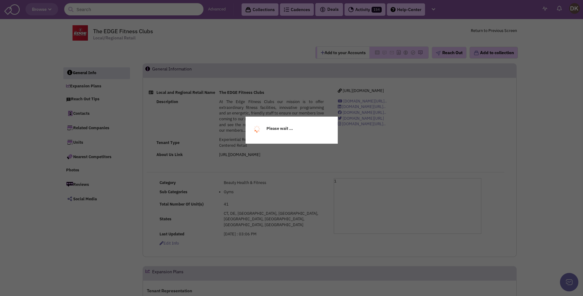
select select
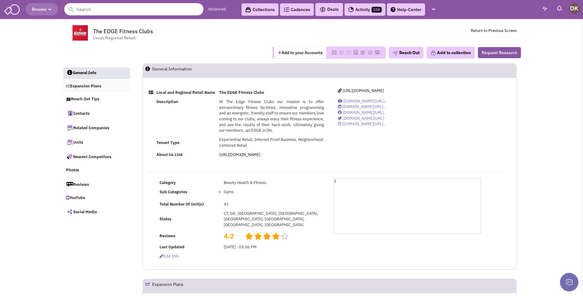
click at [83, 86] on link "Expansion Plans" at bounding box center [96, 87] width 67 height 12
click at [90, 86] on link "Expansion Plans" at bounding box center [96, 87] width 67 height 12
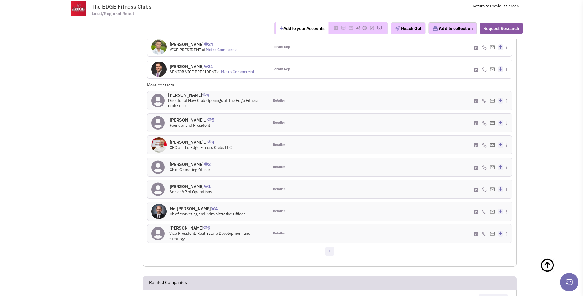
scroll to position [494, 0]
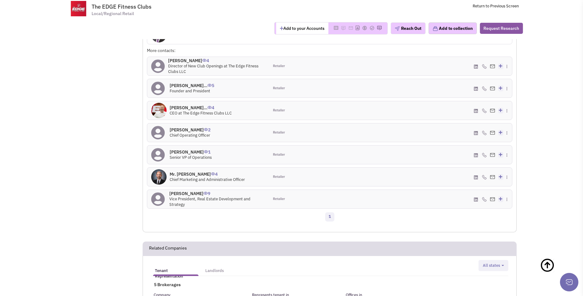
click at [161, 192] on icon at bounding box center [158, 199] width 14 height 14
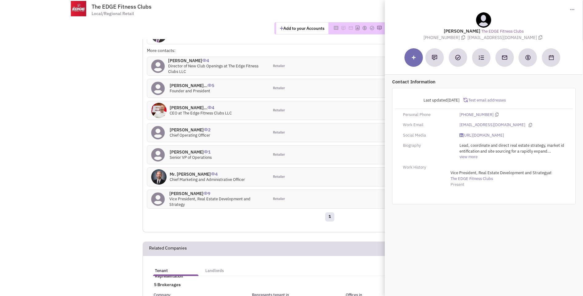
click at [161, 192] on icon at bounding box center [158, 199] width 14 height 14
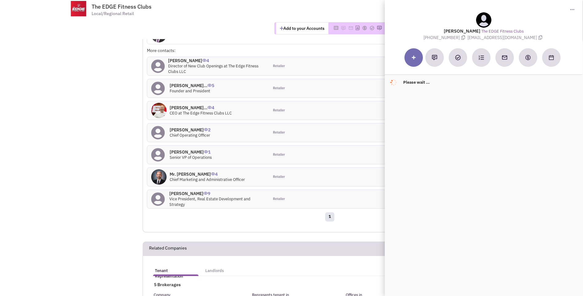
click at [161, 192] on icon at bounding box center [158, 199] width 14 height 14
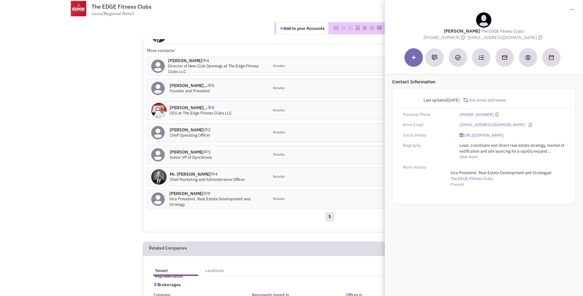
click at [298, 214] on div "1" at bounding box center [329, 217] width 373 height 12
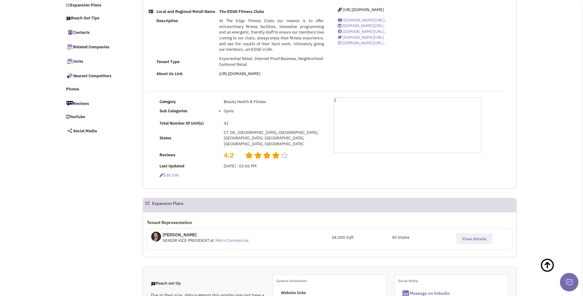
scroll to position [2, 0]
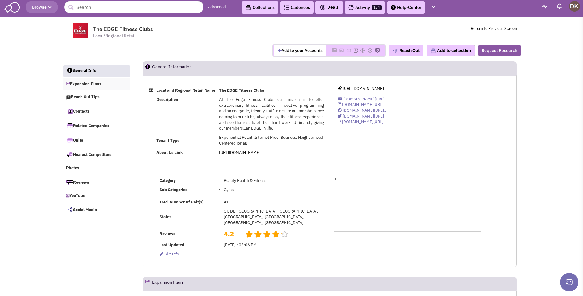
click at [94, 84] on link "Expansion Plans" at bounding box center [96, 84] width 67 height 12
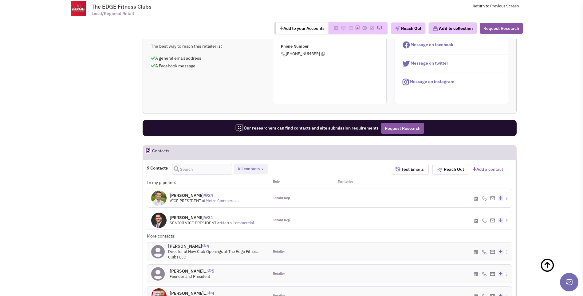
scroll to position [310, 0]
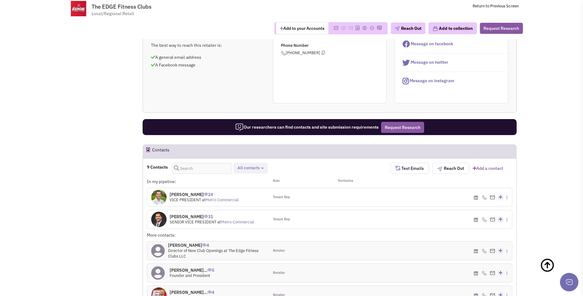
click at [192, 192] on h4 "[PERSON_NAME] 24" at bounding box center [204, 195] width 69 height 6
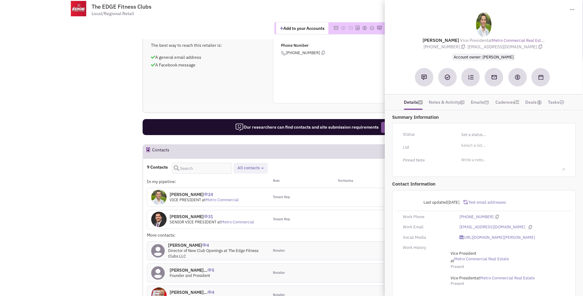
click at [222, 88] on div "Reach out tip Due to their size, data suggests this retailer may not have a sit…" at bounding box center [329, 54] width 373 height 97
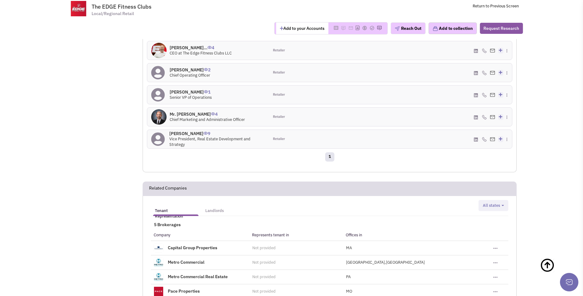
scroll to position [555, 0]
click at [156, 131] on icon at bounding box center [158, 138] width 14 height 14
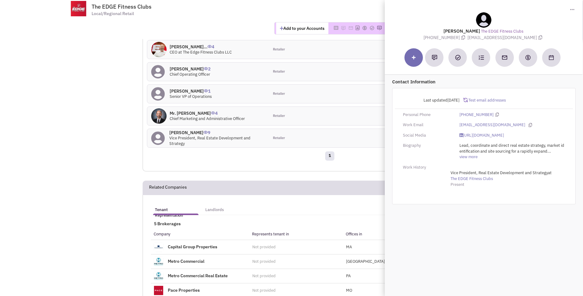
drag, startPoint x: 444, startPoint y: 30, endPoint x: 553, endPoint y: 40, distance: 109.7
click at [553, 40] on div "[PERSON_NAME] The EDGE Fitness Clubs [PHONE_NUMBER] [EMAIL_ADDRESS][DOMAIN_NAME]" at bounding box center [484, 26] width 192 height 28
copy div "[PERSON_NAME] The EDGE Fitness Clubs [PHONE_NUMBER] [EMAIL_ADDRESS][DOMAIN_NAME]"
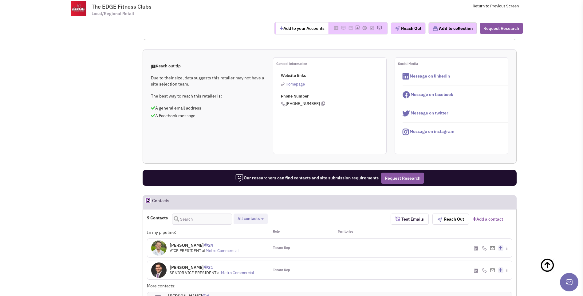
scroll to position [217, 0]
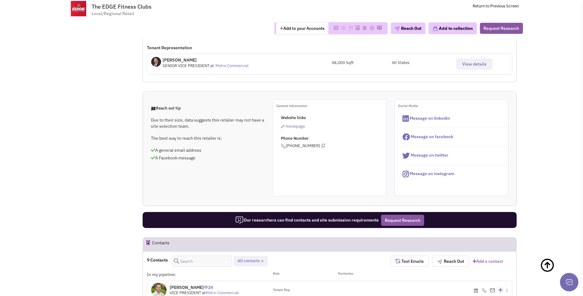
click at [299, 32] on button "Add to your Accounts" at bounding box center [302, 28] width 52 height 12
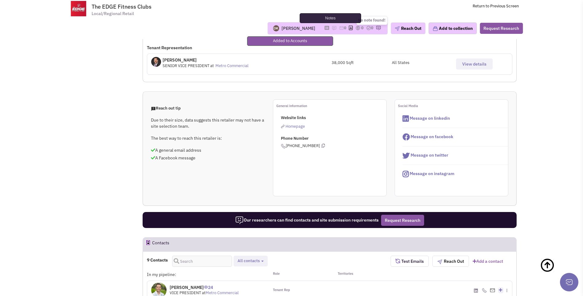
click at [332, 28] on img at bounding box center [334, 28] width 5 height 5
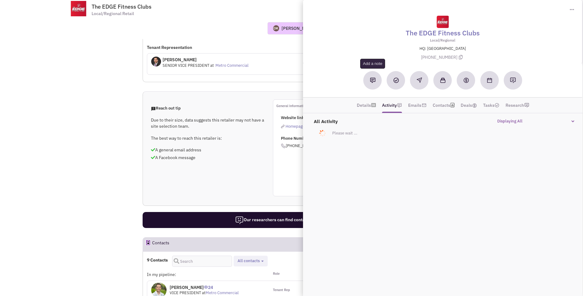
click at [373, 78] on img at bounding box center [373, 80] width 6 height 6
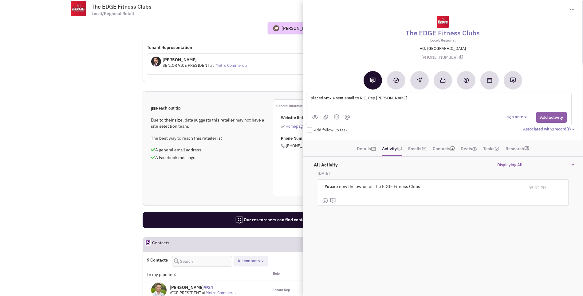
type textarea "placed vmx + sent email to R.E. Rep [PERSON_NAME]"
click at [544, 119] on button "Add activity" at bounding box center [551, 117] width 30 height 11
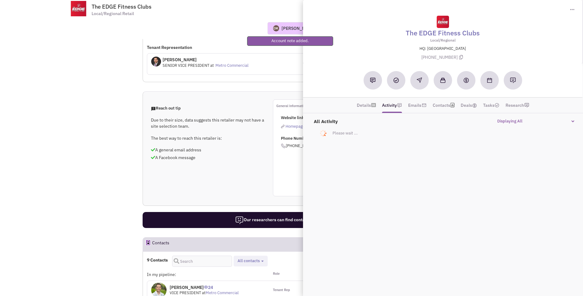
click at [205, 99] on div "Reach out tip Due to their size, data suggests this retailer may not have a sit…" at bounding box center [329, 147] width 373 height 97
